Goal: Task Accomplishment & Management: Manage account settings

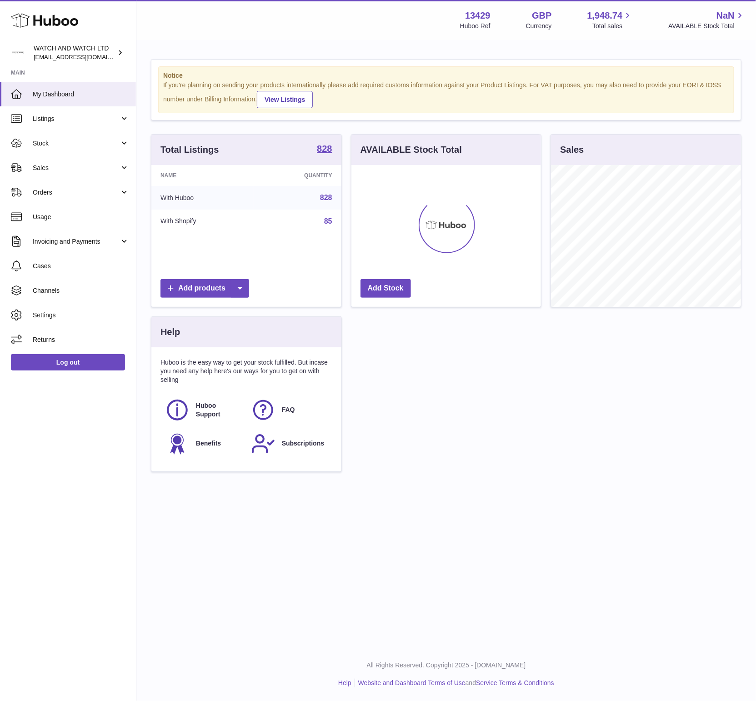
scroll to position [142, 190]
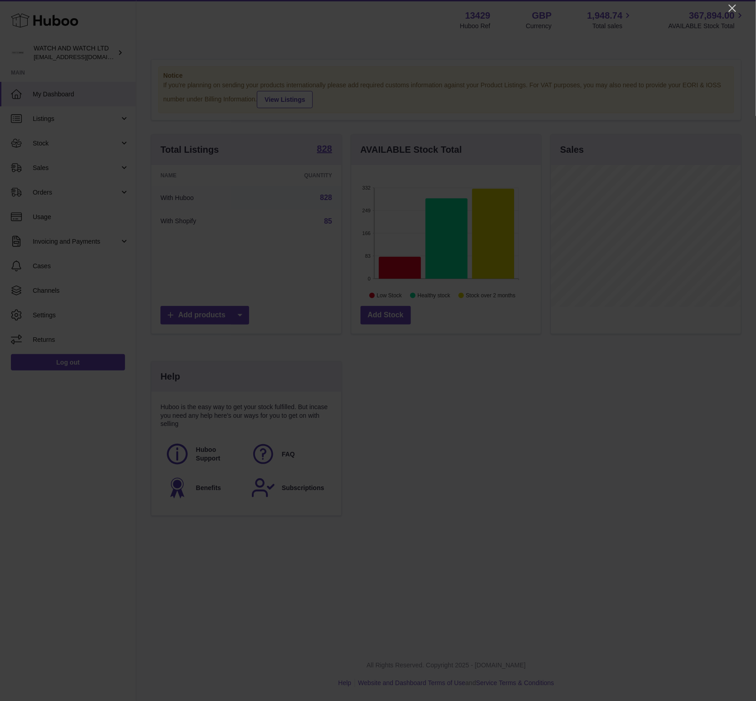
drag, startPoint x: 728, startPoint y: 8, endPoint x: 705, endPoint y: 18, distance: 25.1
click at [728, 8] on icon "Close" at bounding box center [732, 8] width 11 height 11
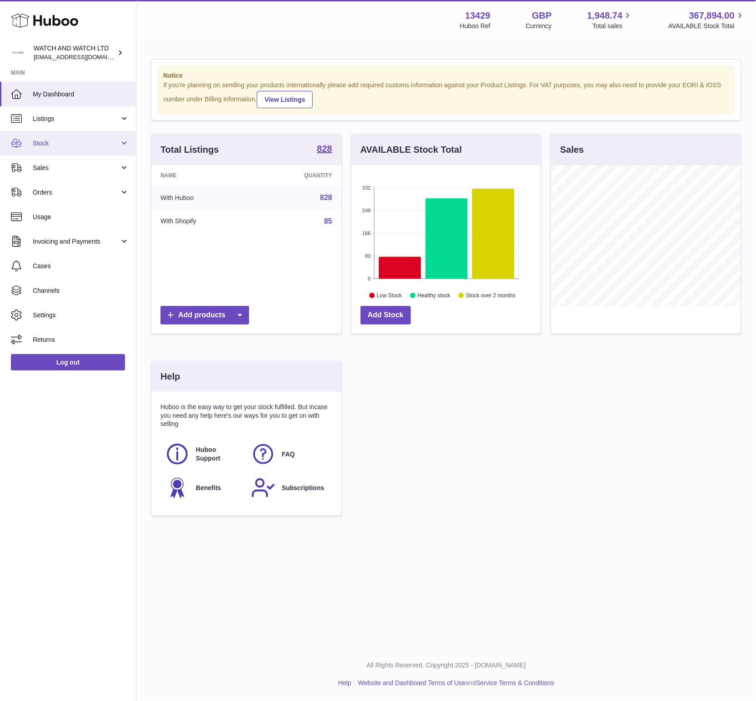
click at [58, 136] on link "Stock" at bounding box center [68, 143] width 136 height 25
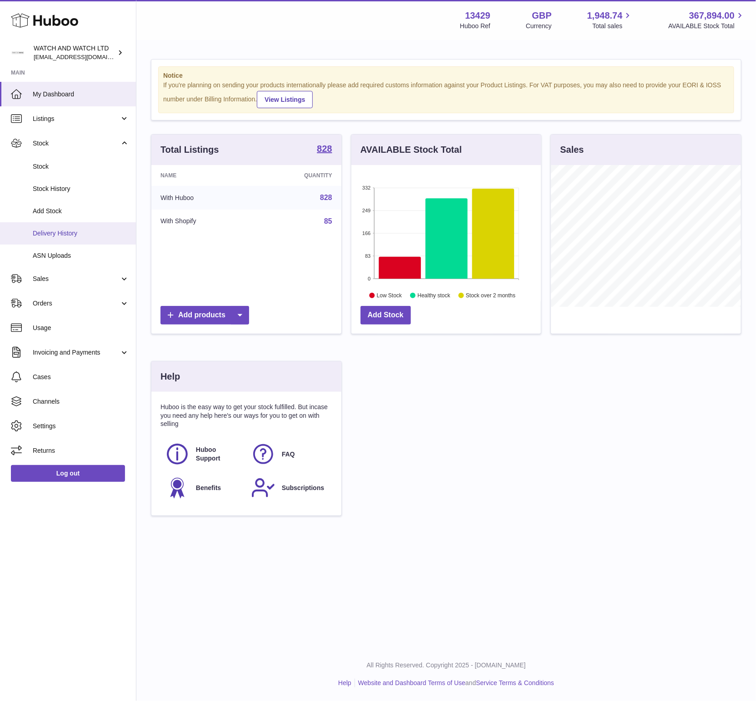
click at [65, 229] on span "Delivery History" at bounding box center [81, 233] width 96 height 9
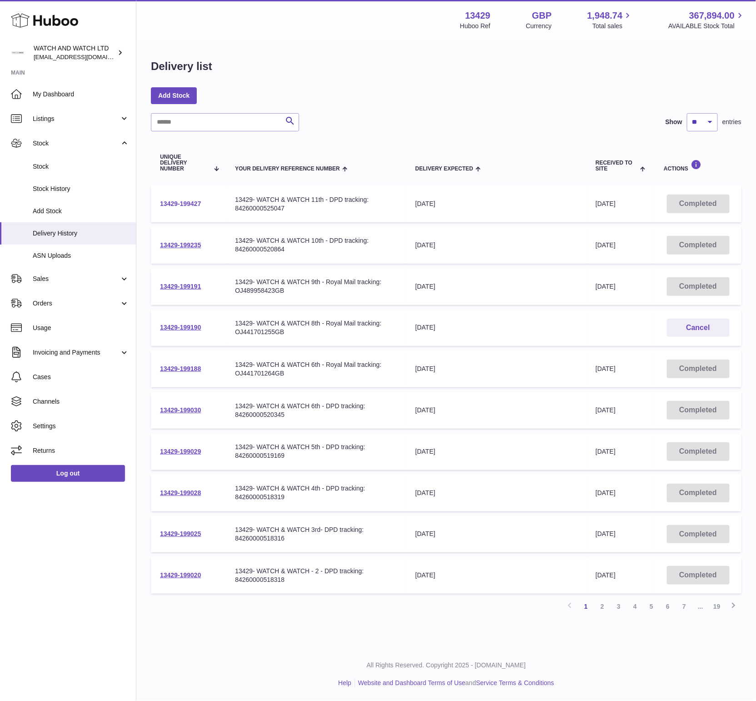
click at [181, 203] on link "13429-199427" at bounding box center [180, 203] width 41 height 7
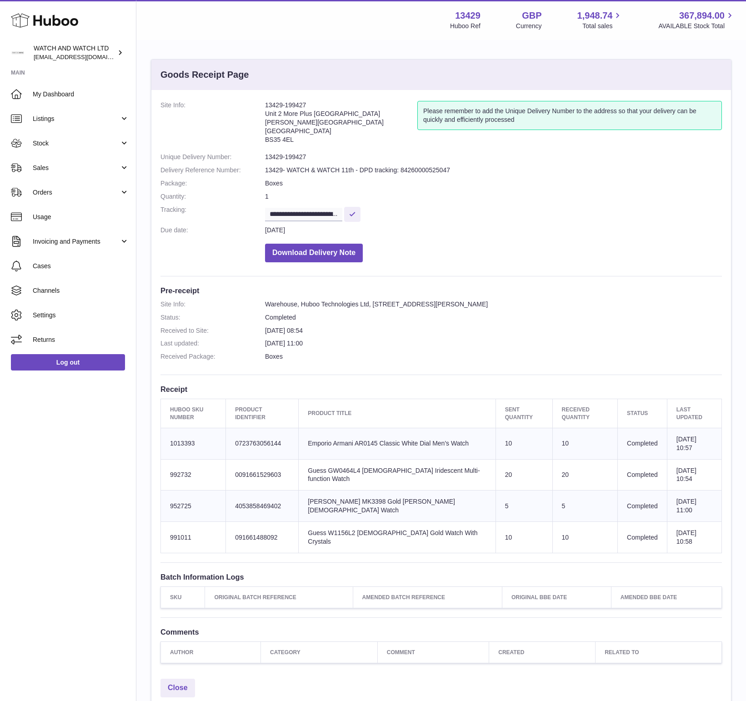
click at [481, 206] on dd "**********" at bounding box center [493, 213] width 457 height 16
click at [31, 89] on link "My Dashboard" at bounding box center [68, 94] width 136 height 25
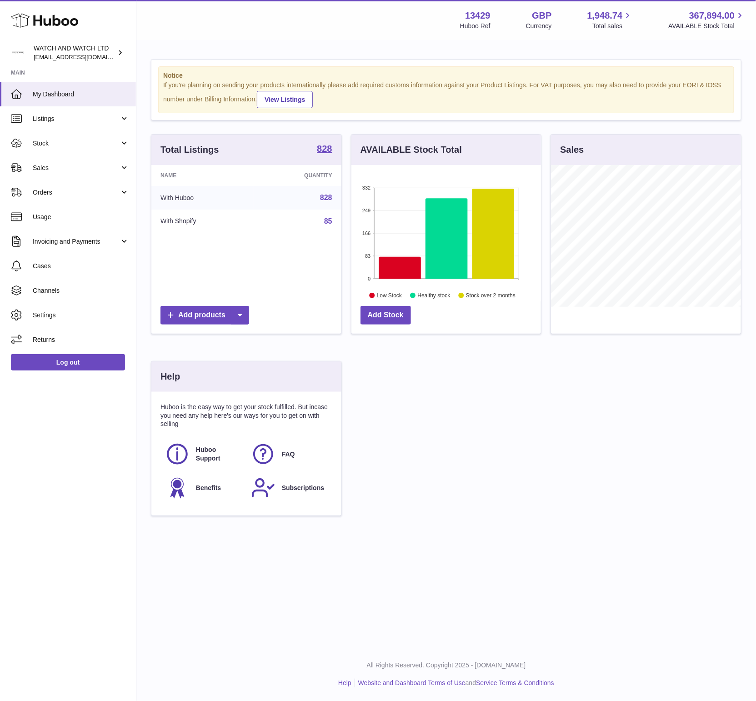
scroll to position [142, 190]
click at [72, 162] on link "Sales" at bounding box center [68, 167] width 136 height 25
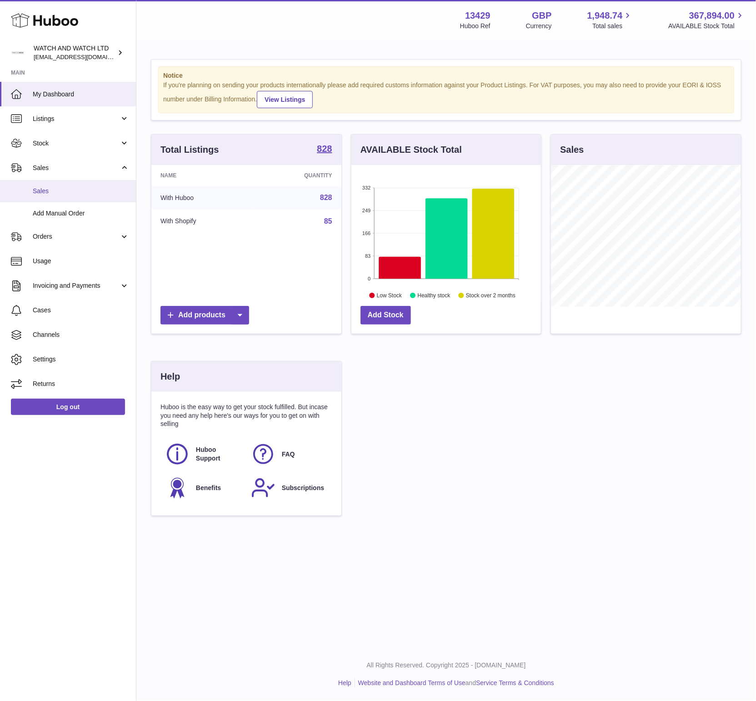
click at [64, 184] on link "Sales" at bounding box center [68, 191] width 136 height 22
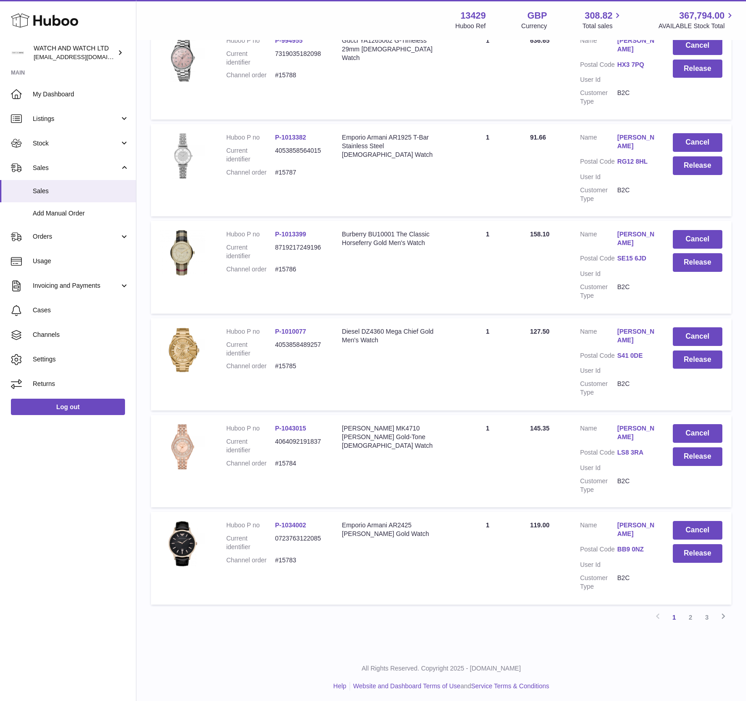
scroll to position [590, 0]
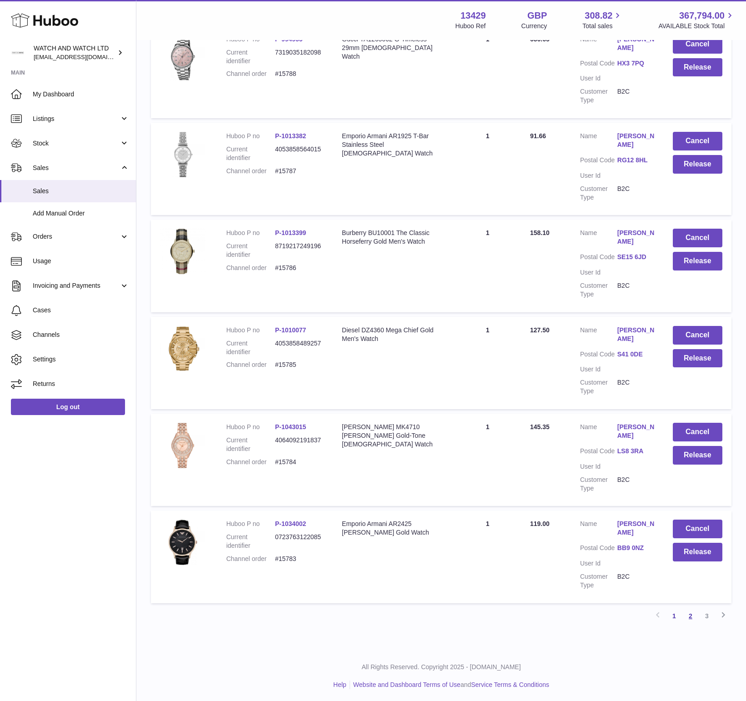
click at [692, 614] on link "2" at bounding box center [690, 616] width 16 height 16
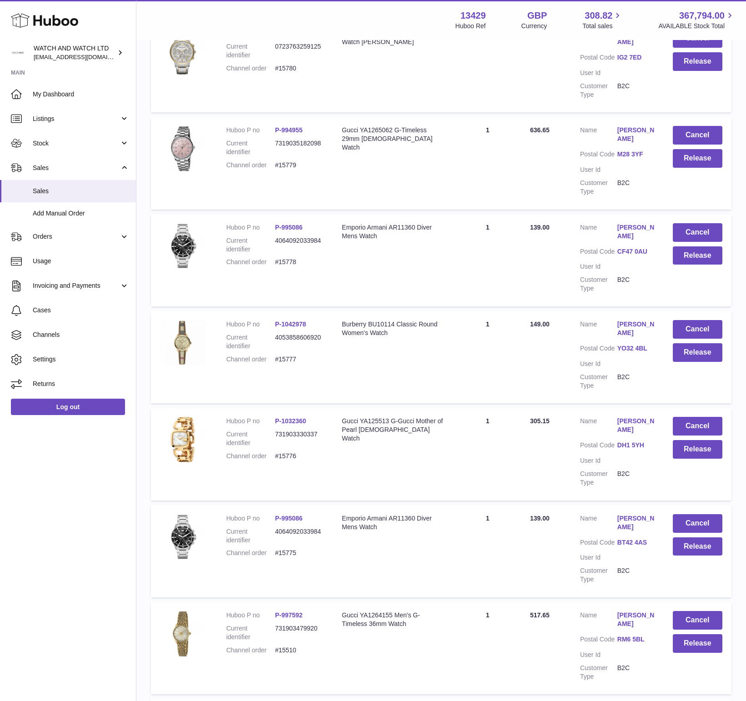
scroll to position [573, 0]
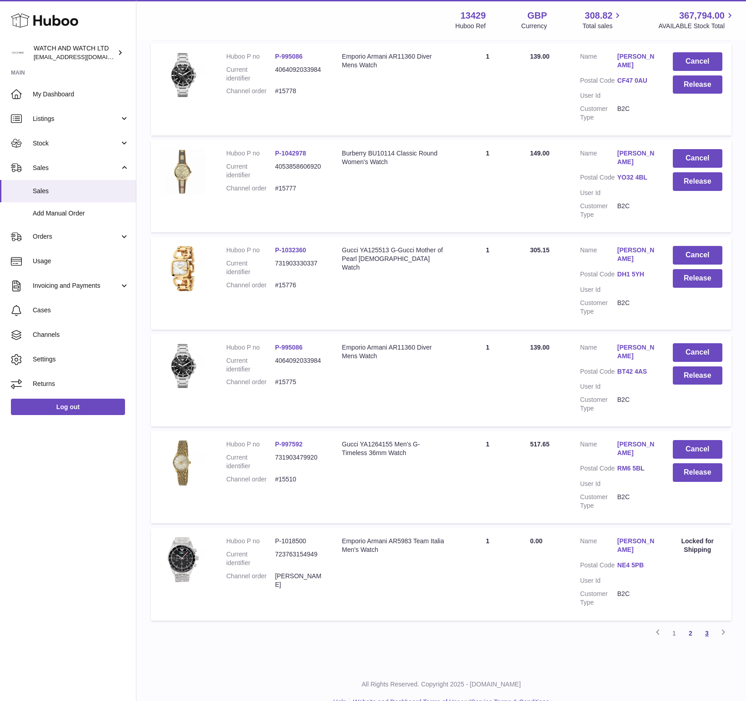
click at [706, 625] on link "3" at bounding box center [706, 633] width 16 height 16
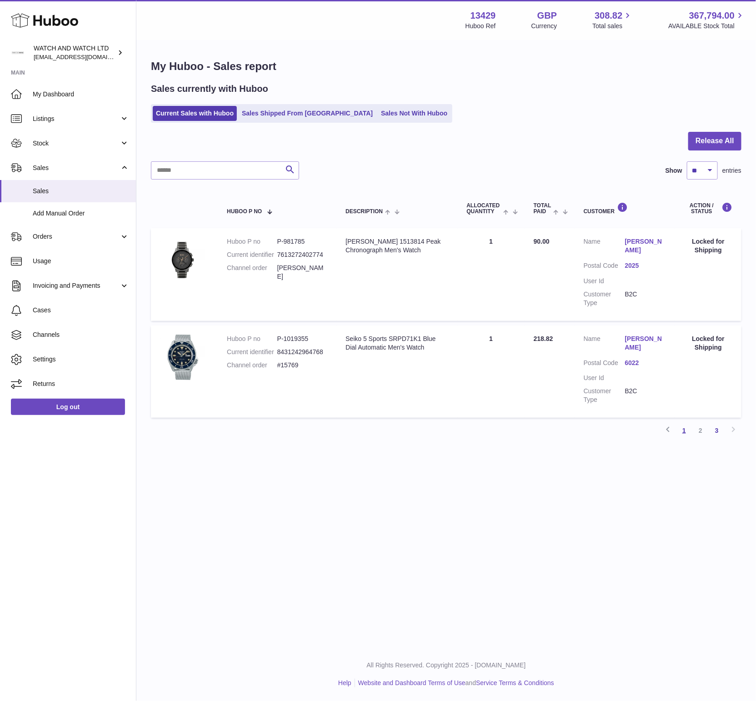
click at [681, 422] on link "1" at bounding box center [684, 430] width 16 height 16
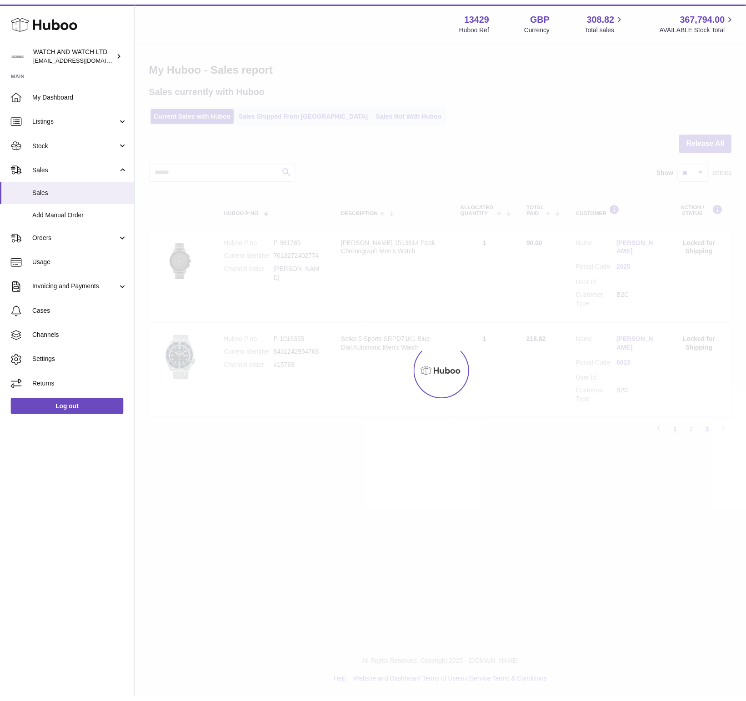
scroll to position [41, 0]
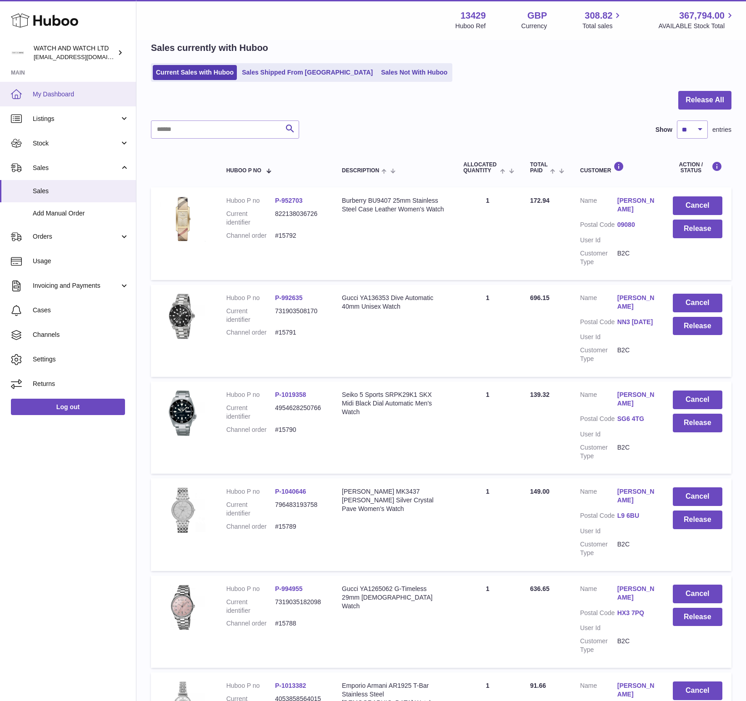
click at [103, 93] on span "My Dashboard" at bounding box center [81, 94] width 96 height 9
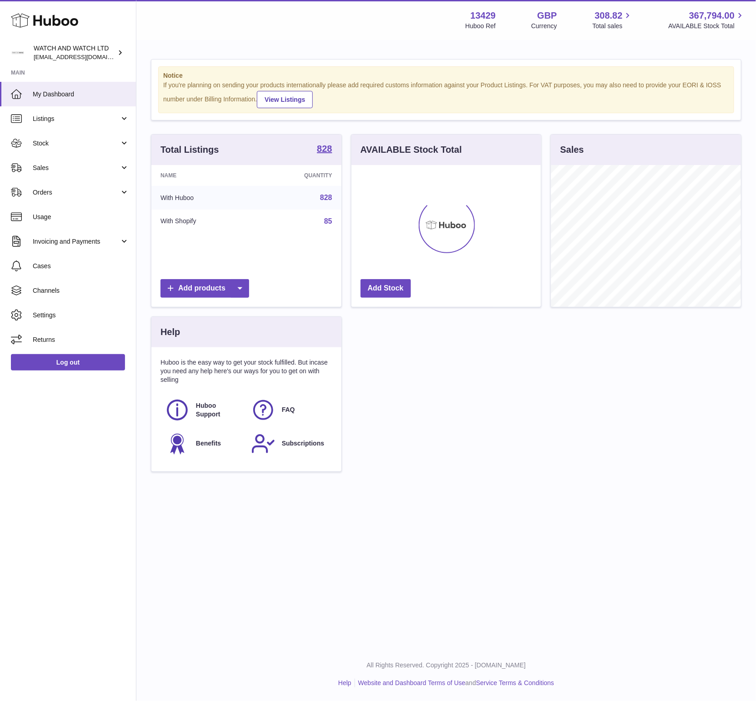
scroll to position [142, 190]
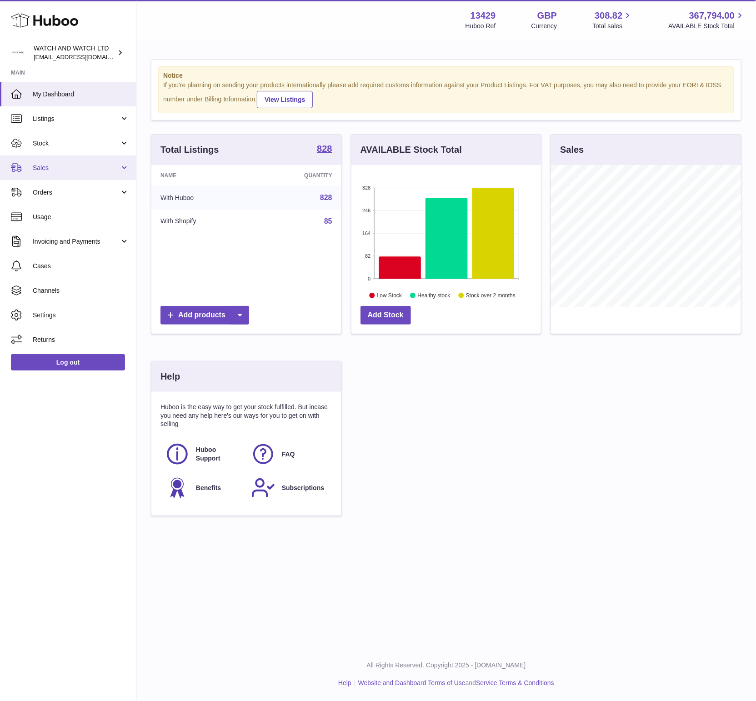
click at [64, 174] on link "Sales" at bounding box center [68, 167] width 136 height 25
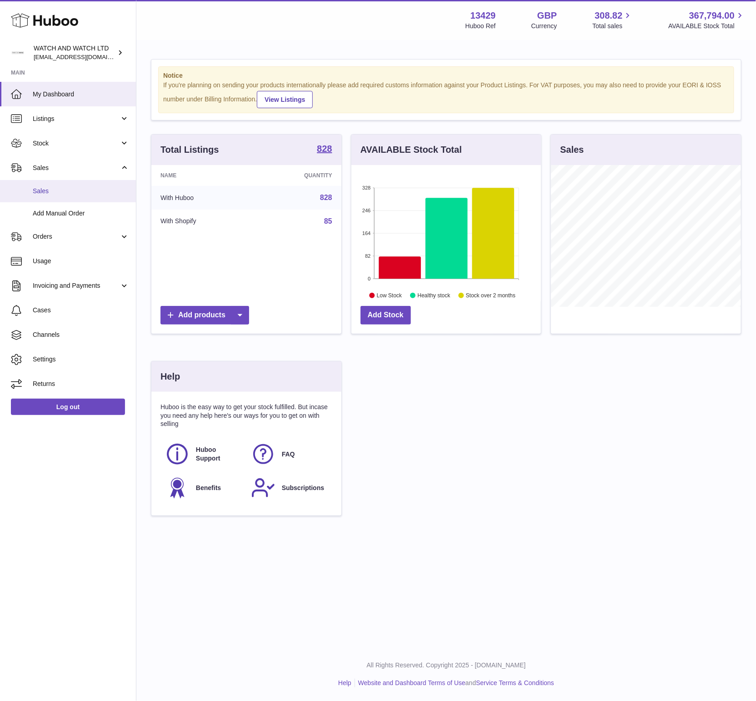
click at [60, 198] on link "Sales" at bounding box center [68, 191] width 136 height 22
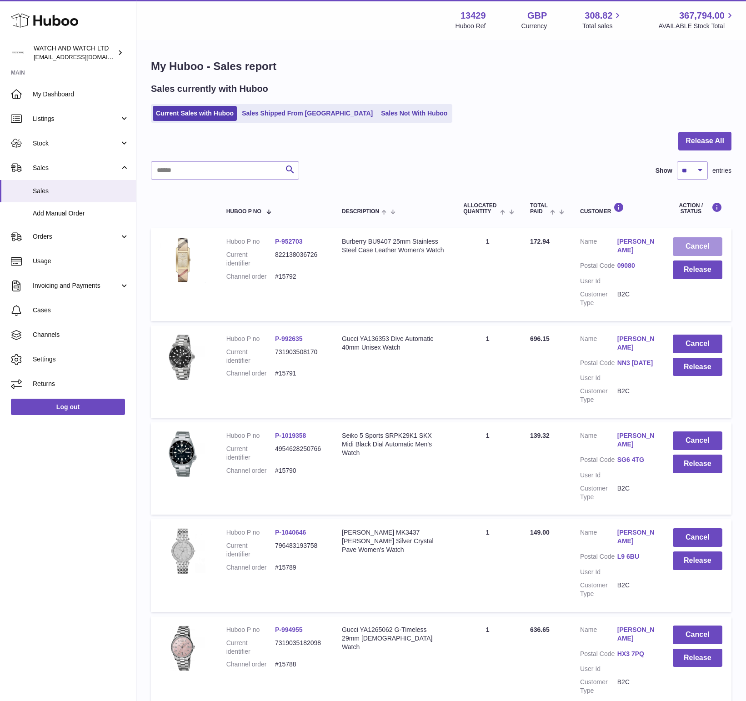
click at [700, 247] on button "Cancel" at bounding box center [698, 246] width 50 height 19
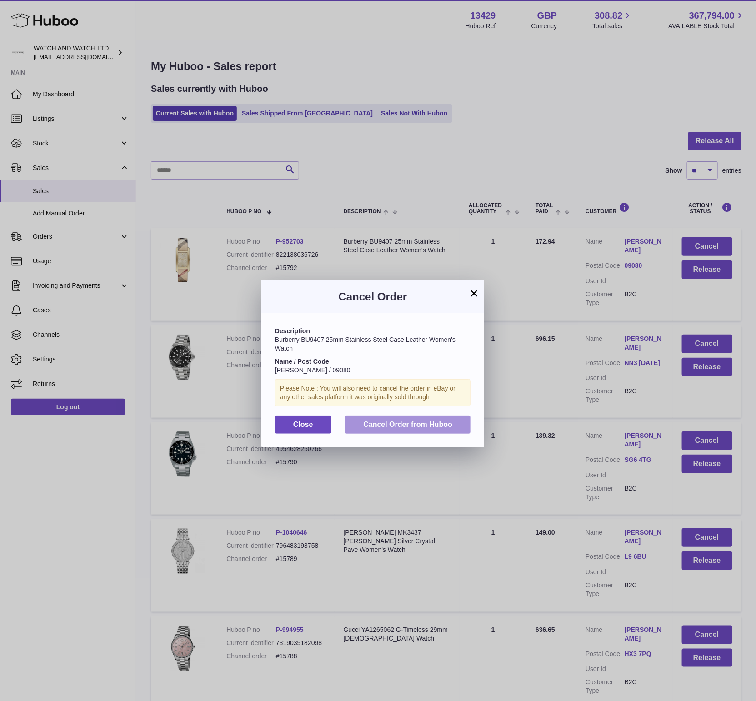
click at [464, 424] on button "Cancel Order from Huboo" at bounding box center [407, 424] width 125 height 19
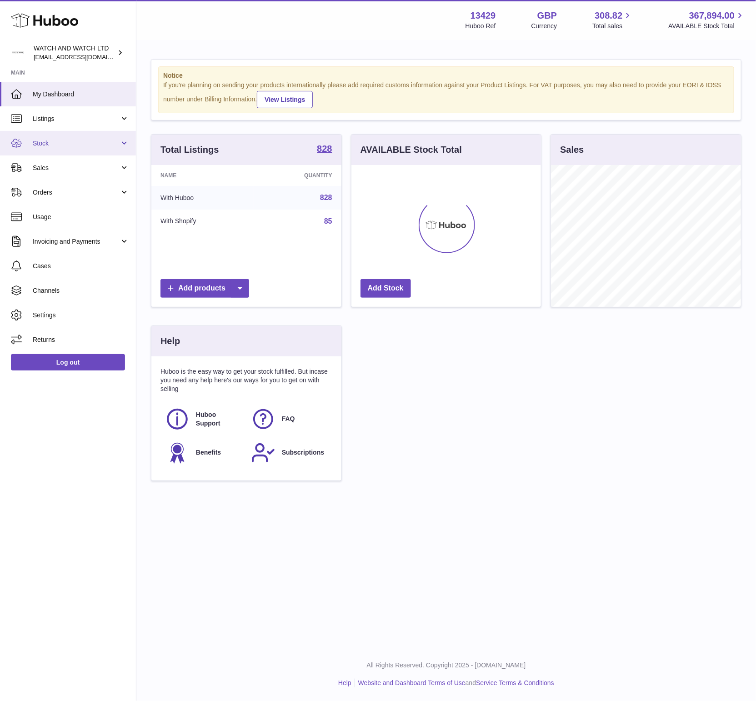
scroll to position [142, 190]
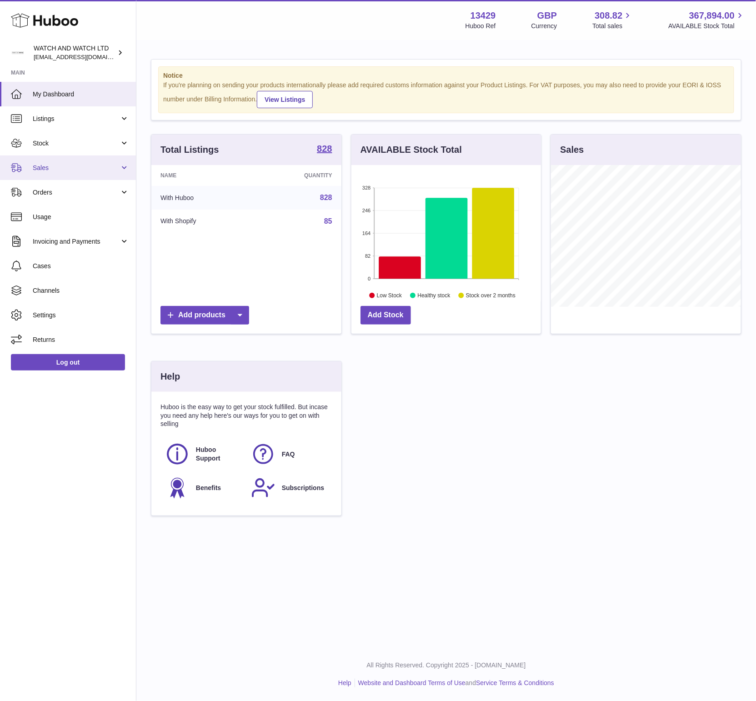
click at [61, 165] on span "Sales" at bounding box center [76, 168] width 87 height 9
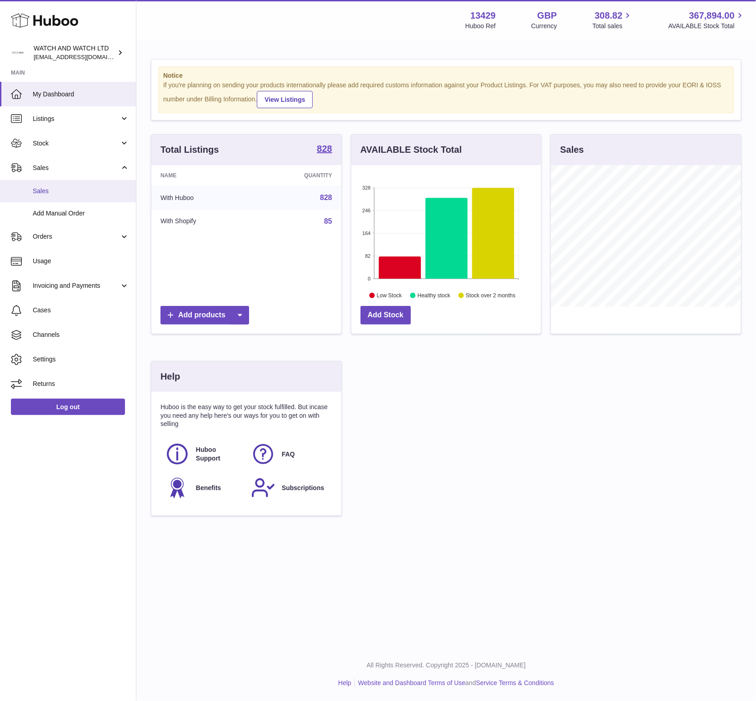
click at [43, 199] on link "Sales" at bounding box center [68, 191] width 136 height 22
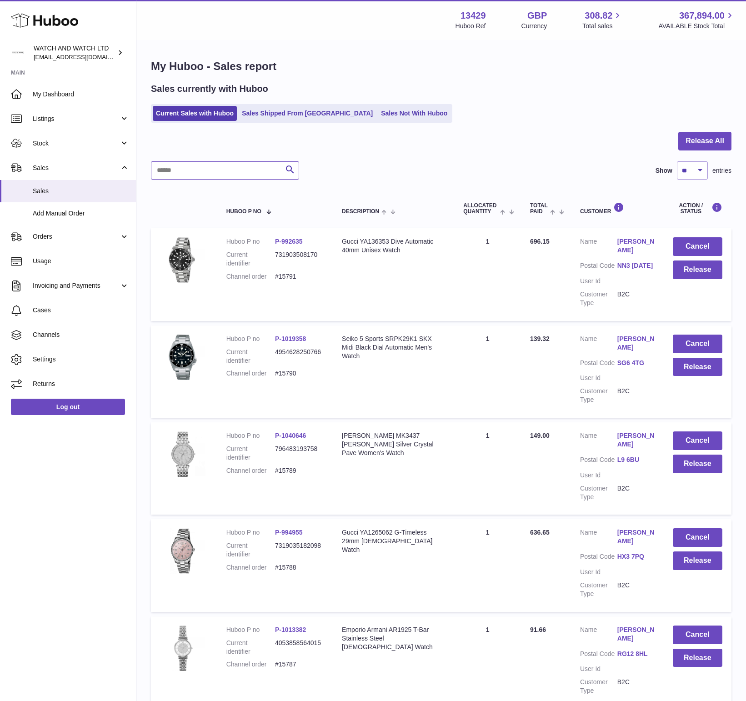
click at [199, 177] on input "text" at bounding box center [225, 170] width 148 height 18
paste input "*****"
click at [260, 171] on input "*****" at bounding box center [225, 170] width 148 height 18
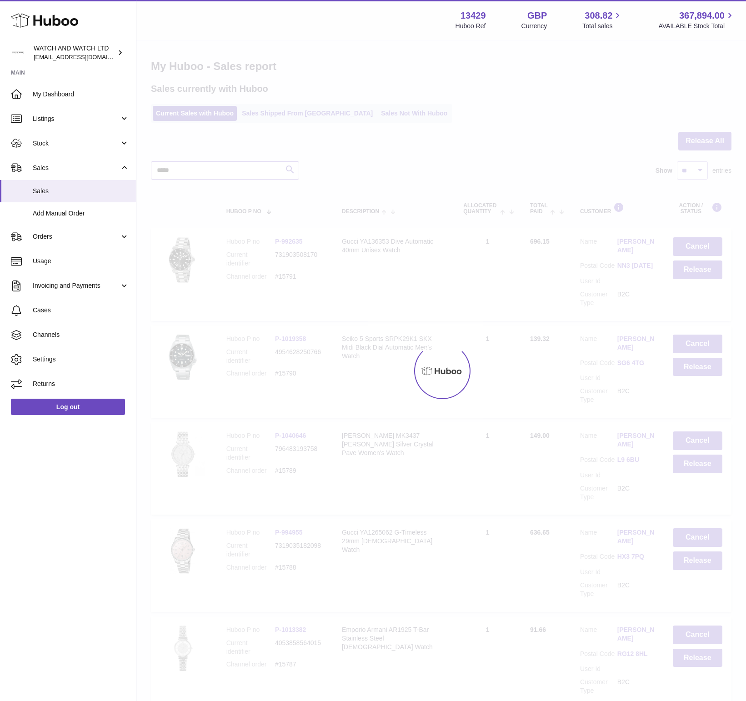
type input "*****"
click at [272, 170] on div at bounding box center [440, 371] width 609 height 660
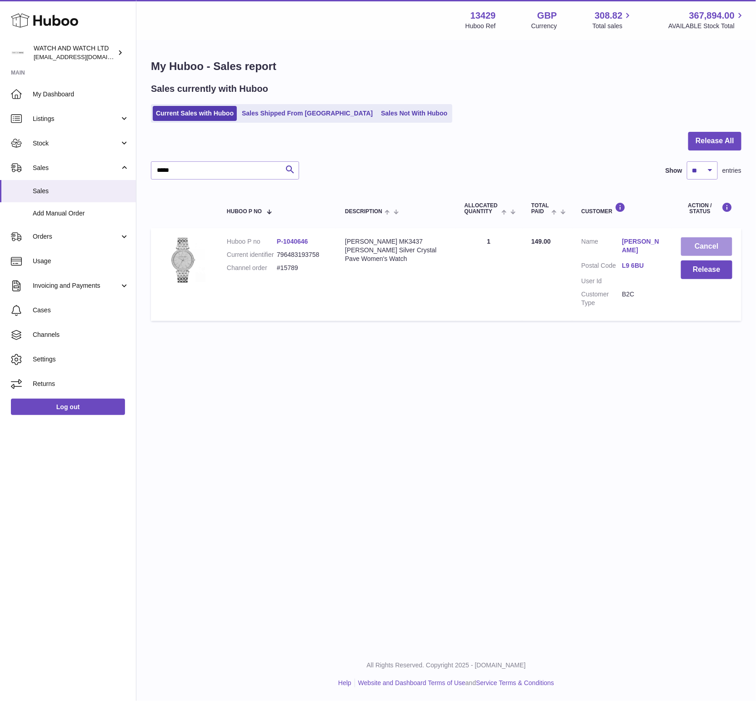
click at [684, 240] on button "Cancel" at bounding box center [706, 246] width 51 height 19
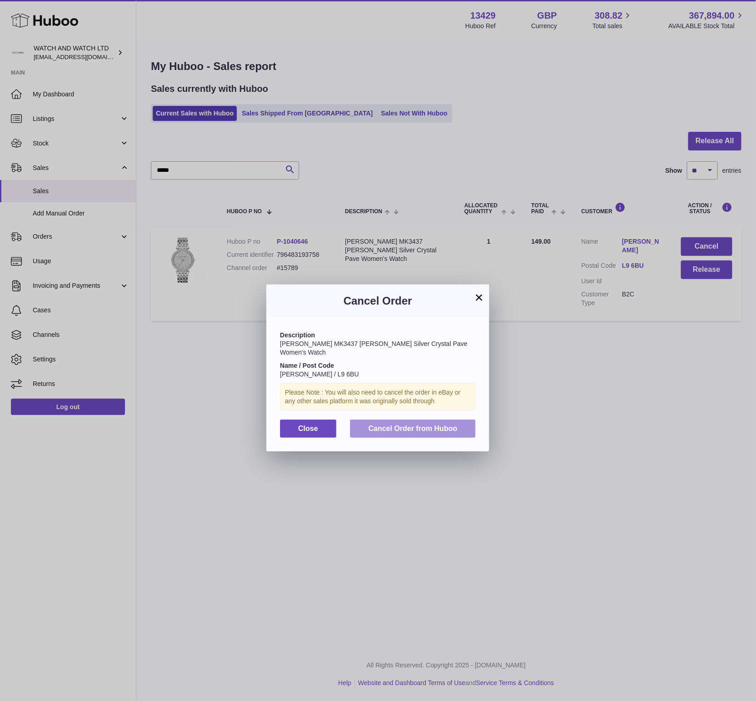
click at [437, 424] on span "Cancel Order from Huboo" at bounding box center [412, 428] width 89 height 8
